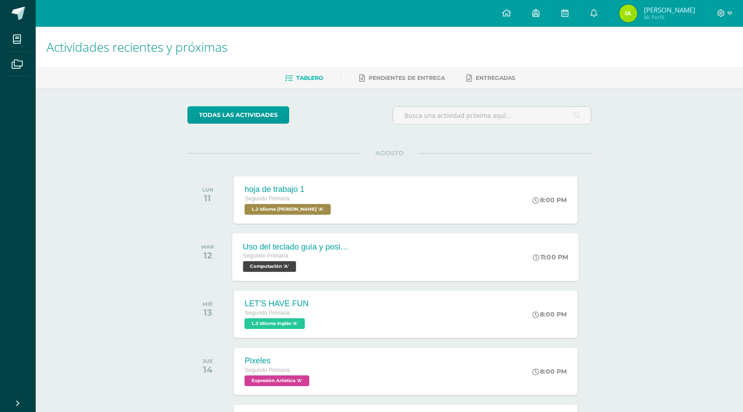
click at [278, 267] on span "Computación 'A'" at bounding box center [269, 266] width 53 height 11
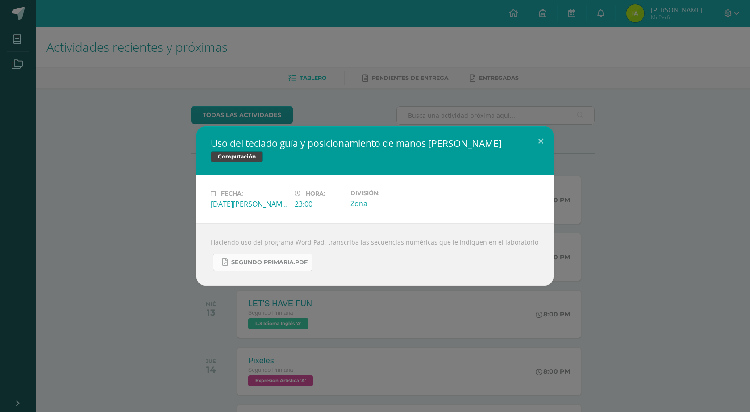
click at [295, 260] on span "Segundo Primaria.pdf" at bounding box center [269, 262] width 76 height 7
click at [541, 144] on button at bounding box center [540, 141] width 25 height 30
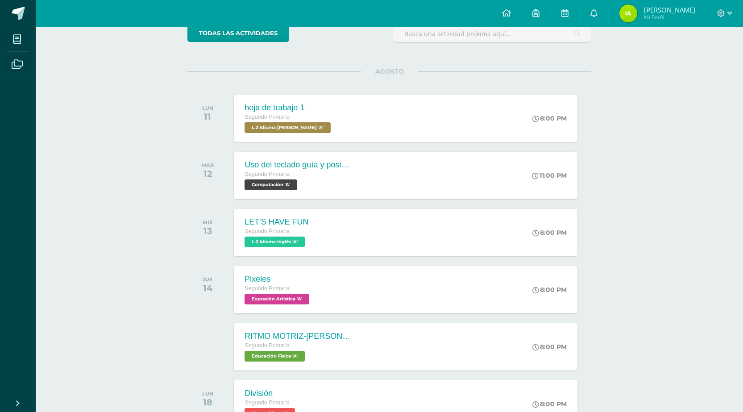
scroll to position [89, 0]
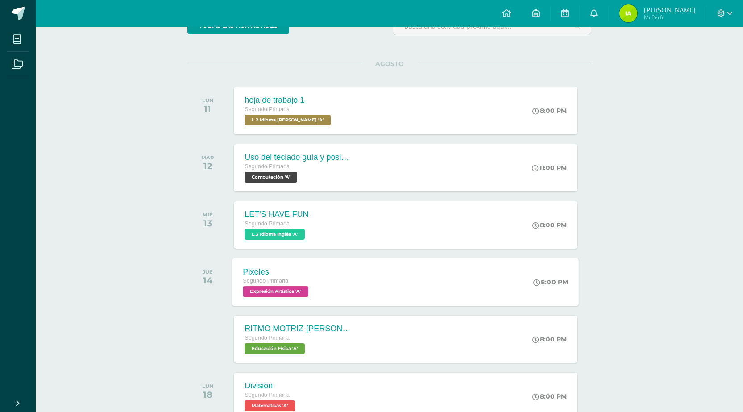
click at [286, 290] on span "Expresión Artística 'A'" at bounding box center [275, 291] width 65 height 11
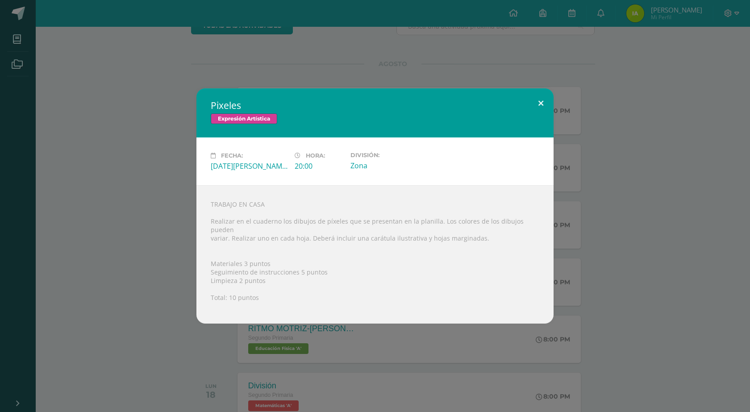
click at [539, 103] on button at bounding box center [540, 103] width 25 height 30
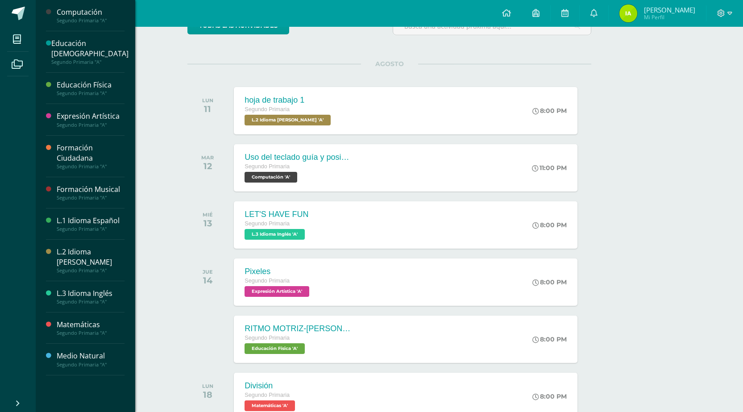
click at [94, 111] on div "Expresión Artística" at bounding box center [91, 116] width 68 height 10
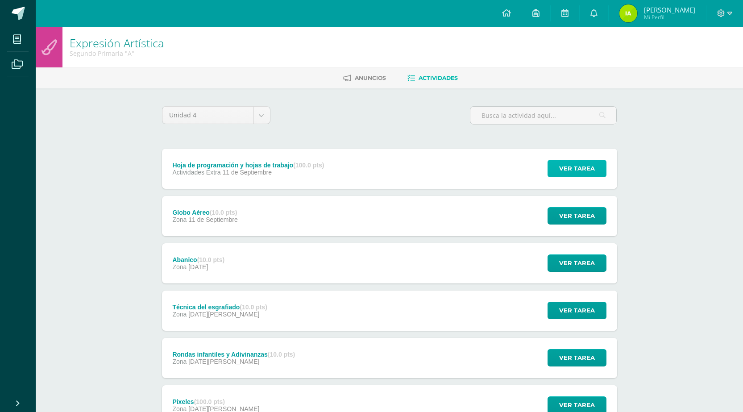
click at [583, 170] on span "Ver tarea" at bounding box center [577, 168] width 36 height 17
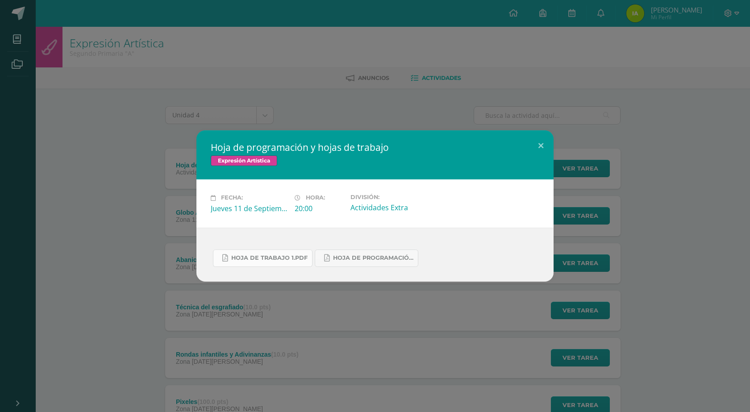
click at [282, 258] on span "Hoja de trabajo 1.pdf" at bounding box center [269, 257] width 76 height 7
click at [541, 147] on button at bounding box center [540, 145] width 25 height 30
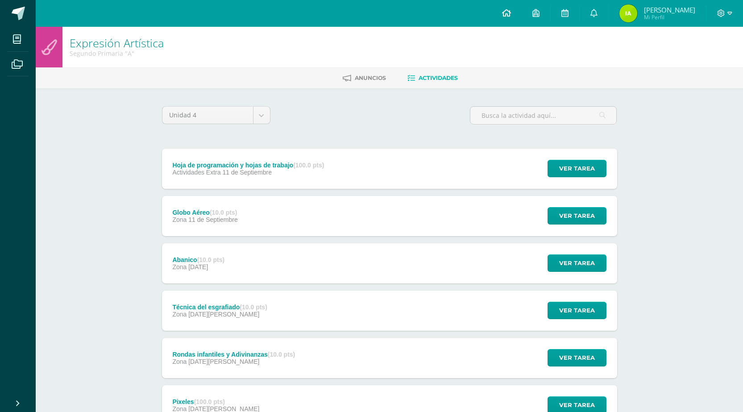
click at [511, 13] on icon at bounding box center [506, 13] width 9 height 8
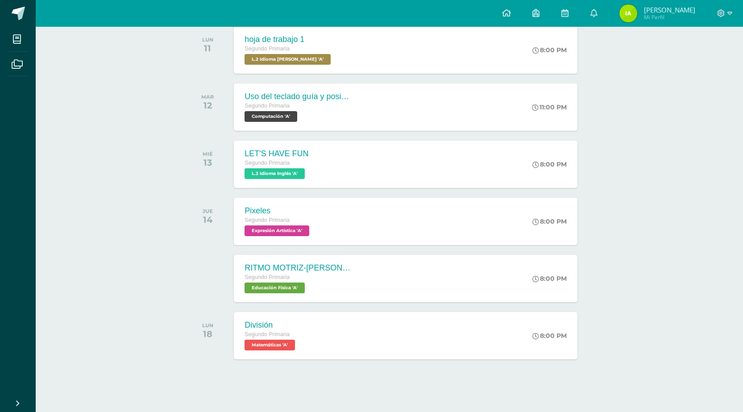
scroll to position [153, 0]
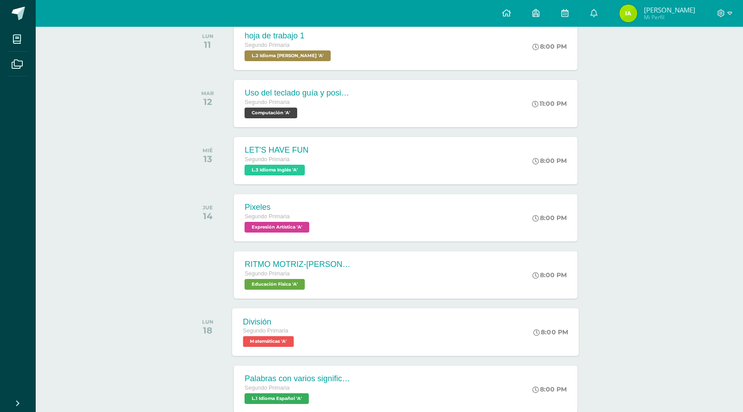
click at [289, 340] on span "Matemáticas 'A'" at bounding box center [268, 341] width 51 height 11
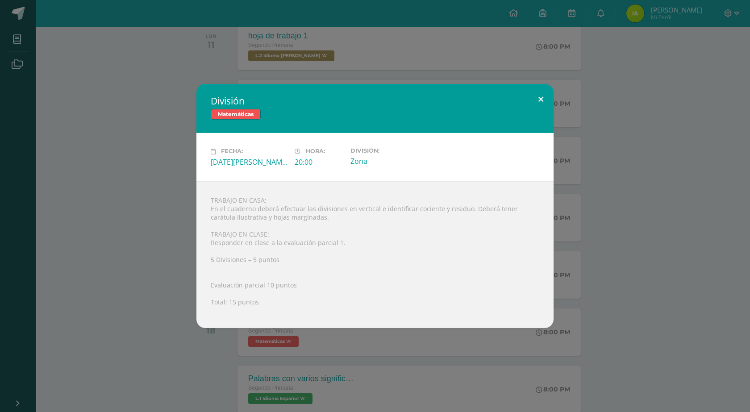
click at [543, 99] on button at bounding box center [540, 99] width 25 height 30
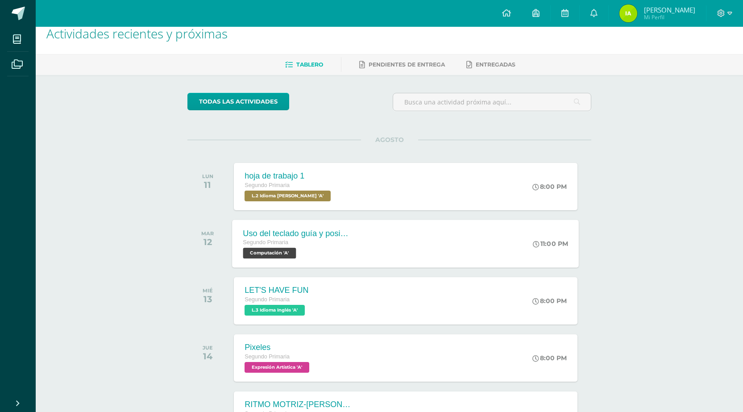
scroll to position [0, 0]
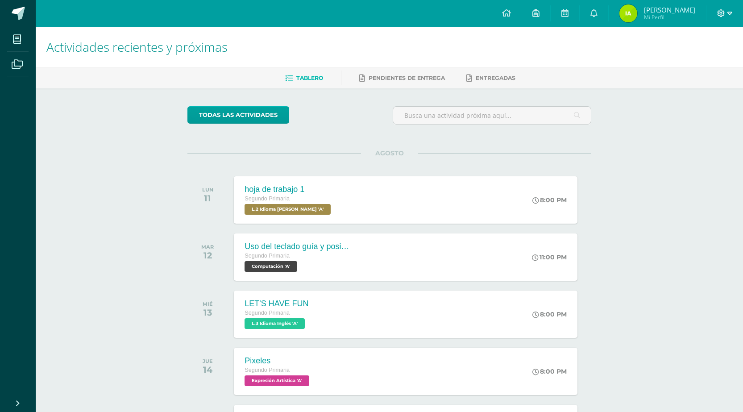
click at [729, 13] on icon at bounding box center [729, 13] width 5 height 8
click at [712, 59] on span "Cerrar sesión" at bounding box center [701, 60] width 40 height 8
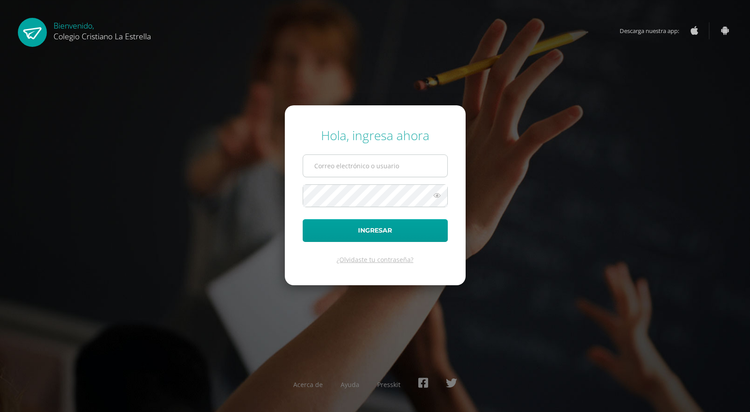
click at [382, 162] on input "text" at bounding box center [375, 166] width 144 height 22
type input "[EMAIL_ADDRESS][DOMAIN_NAME]"
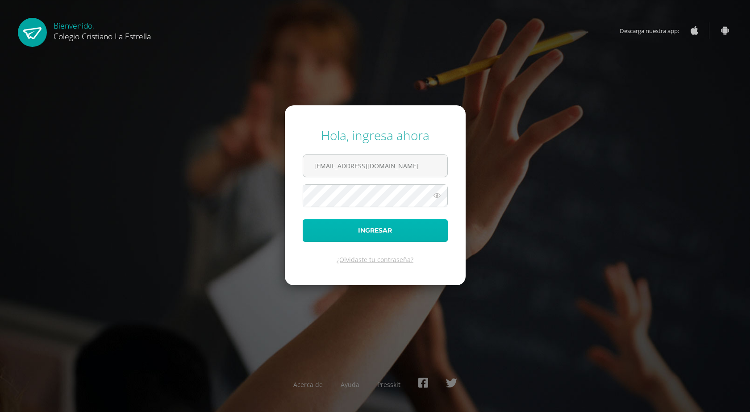
click at [371, 230] on button "Ingresar" at bounding box center [374, 230] width 145 height 23
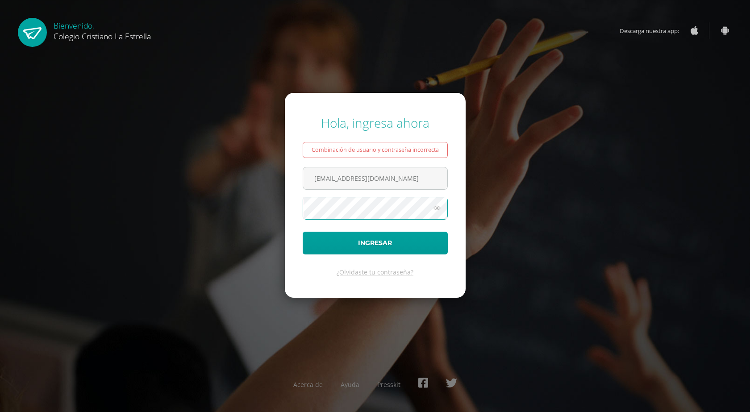
click at [302, 232] on button "Ingresar" at bounding box center [374, 243] width 145 height 23
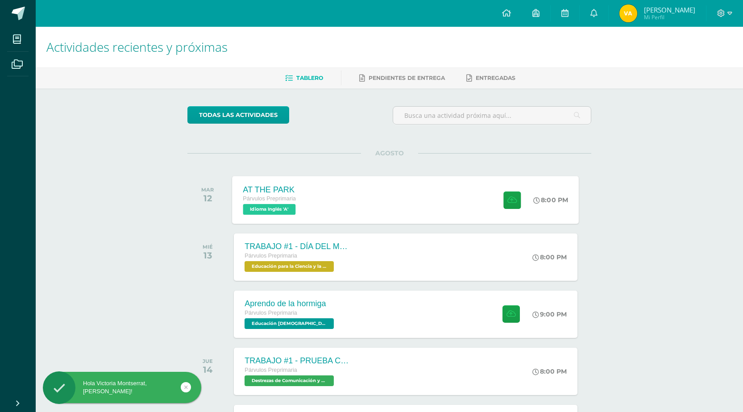
click at [280, 211] on span "Idioma Inglés 'A'" at bounding box center [269, 209] width 53 height 11
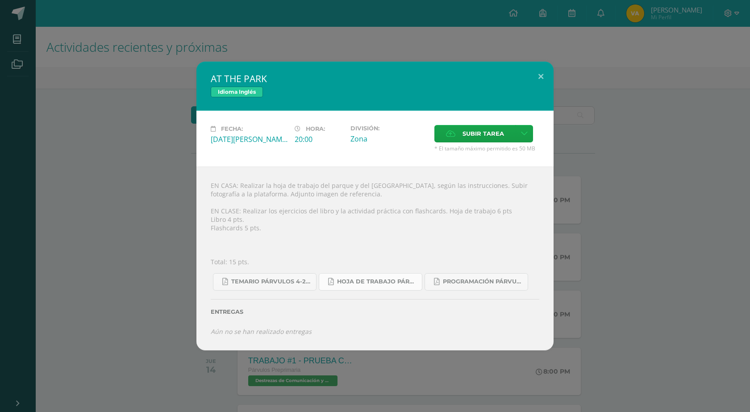
click at [350, 285] on span "Hoja de trabajo PÁRVULOS1.pdf" at bounding box center [377, 281] width 80 height 7
click at [447, 285] on span "Programación Párvulos Inglés A-B.pdf" at bounding box center [483, 281] width 80 height 7
click at [254, 283] on span "Temario Párvulos 4-2025.pdf" at bounding box center [271, 281] width 80 height 7
click at [379, 284] on span "Hoja de trabajo PÁRVULOS1.pdf" at bounding box center [377, 281] width 80 height 7
click at [539, 78] on button at bounding box center [540, 77] width 25 height 30
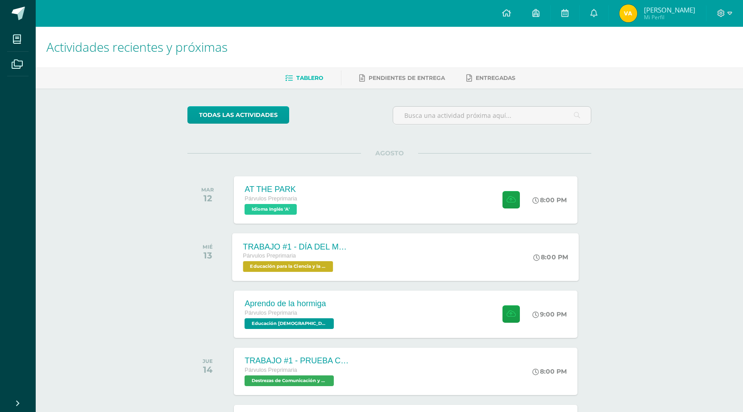
click at [270, 265] on span "Educación para la Ciencia y la Ciudadanía 'A'" at bounding box center [288, 266] width 90 height 11
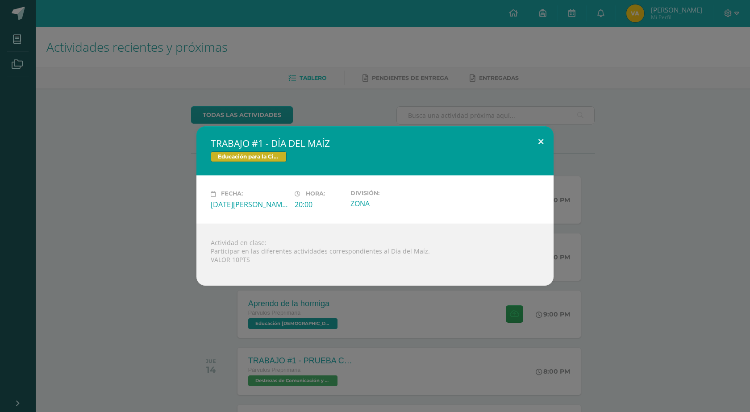
click at [542, 141] on button at bounding box center [540, 141] width 25 height 30
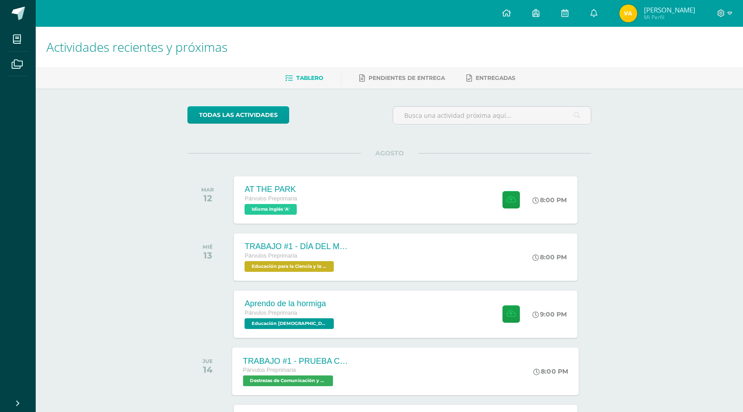
click at [324, 381] on span "Destrezas de Comunicación y Lenguaje 'A'" at bounding box center [288, 380] width 90 height 11
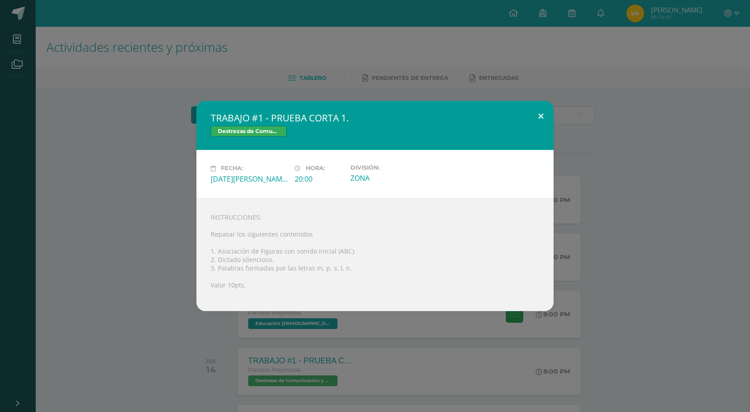
click at [540, 115] on button at bounding box center [540, 116] width 25 height 30
